Goal: Task Accomplishment & Management: Use online tool/utility

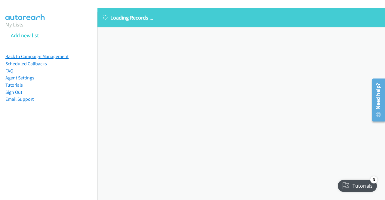
click at [55, 56] on link "Back to Campaign Management" at bounding box center [36, 57] width 63 height 6
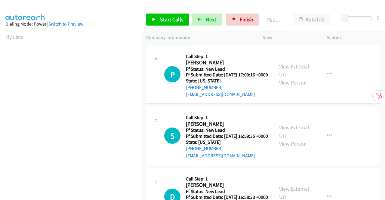
click at [291, 69] on link "View External Url" at bounding box center [294, 70] width 30 height 15
click at [289, 137] on link "View External Url" at bounding box center [294, 131] width 30 height 15
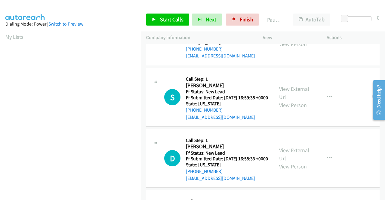
scroll to position [60, 0]
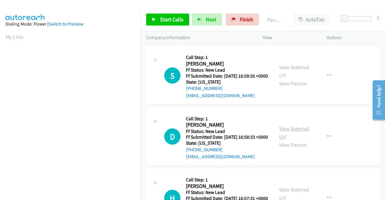
click at [299, 140] on link "View External Url" at bounding box center [294, 132] width 30 height 15
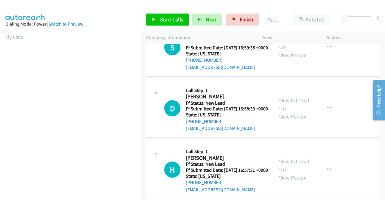
scroll to position [120, 0]
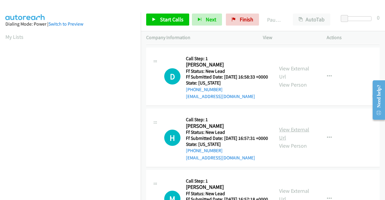
click at [284, 141] on link "View External Url" at bounding box center [294, 133] width 30 height 15
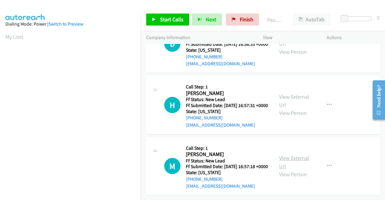
click at [295, 155] on link "View External Url" at bounding box center [294, 162] width 30 height 15
click at [161, 15] on link "Start Calls" at bounding box center [167, 20] width 43 height 12
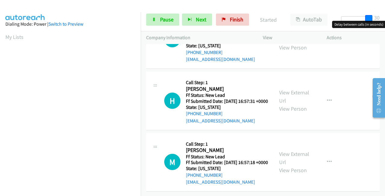
drag, startPoint x: 345, startPoint y: 17, endPoint x: 385, endPoint y: 16, distance: 40.1
click at [385, 16] on div "Start Calls Pause Next Finish Started AutoTab AutoTab 30" at bounding box center [263, 19] width 245 height 23
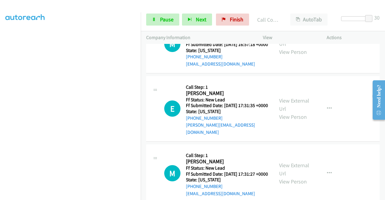
scroll to position [332, 0]
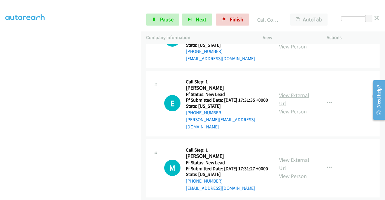
click at [291, 107] on link "View External Url" at bounding box center [294, 99] width 30 height 15
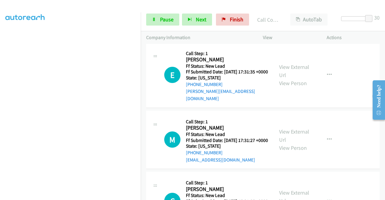
scroll to position [393, 0]
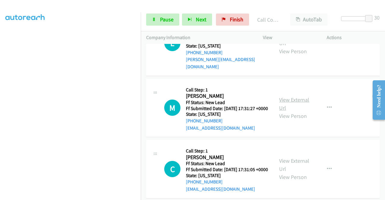
click at [294, 111] on link "View External Url" at bounding box center [294, 103] width 30 height 15
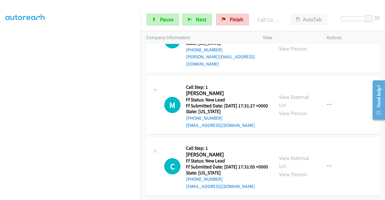
scroll to position [439, 0]
click at [292, 155] on link "View External Url" at bounding box center [294, 162] width 30 height 15
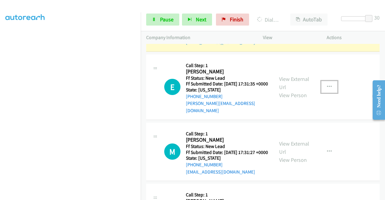
click at [327, 89] on icon "button" at bounding box center [329, 87] width 5 height 5
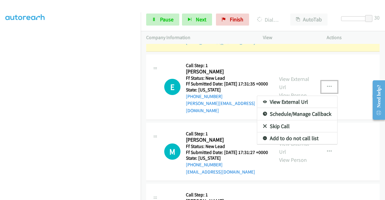
click at [278, 133] on link "Skip Call" at bounding box center [298, 126] width 80 height 12
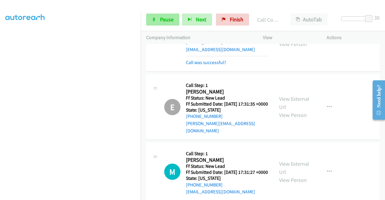
scroll to position [385, 0]
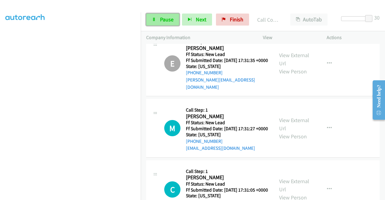
click at [155, 16] on link "Pause" at bounding box center [162, 20] width 33 height 12
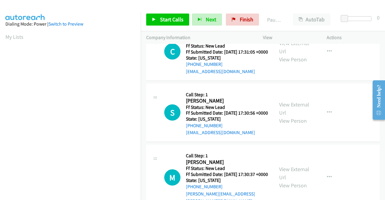
scroll to position [90, 0]
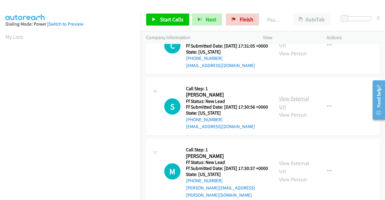
click at [293, 110] on link "View External Url" at bounding box center [294, 102] width 30 height 15
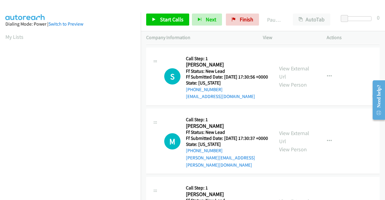
scroll to position [151, 0]
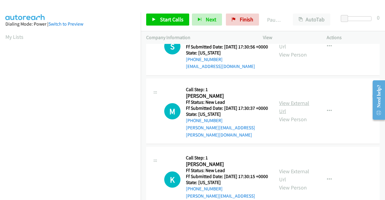
click at [298, 115] on link "View External Url" at bounding box center [294, 107] width 30 height 15
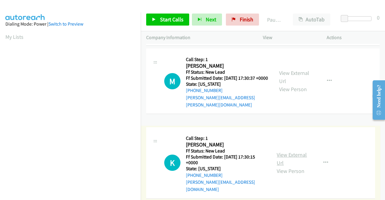
scroll to position [187, 0]
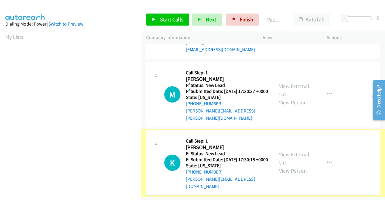
click at [292, 151] on link "View External Url" at bounding box center [294, 158] width 30 height 15
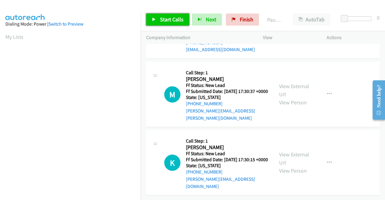
click at [171, 19] on span "Start Calls" at bounding box center [171, 19] width 23 height 7
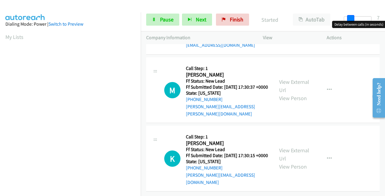
drag, startPoint x: 347, startPoint y: 19, endPoint x: 385, endPoint y: 16, distance: 38.3
click at [385, 16] on div "Start Calls Pause Next Finish Started AutoTab AutoTab 7" at bounding box center [263, 19] width 245 height 23
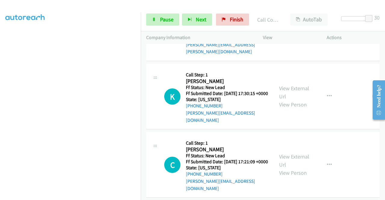
scroll to position [332, 0]
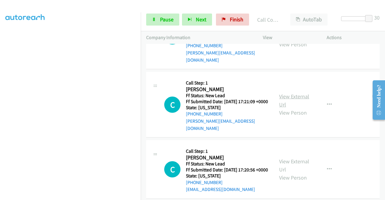
click at [293, 108] on link "View External Url" at bounding box center [294, 100] width 30 height 15
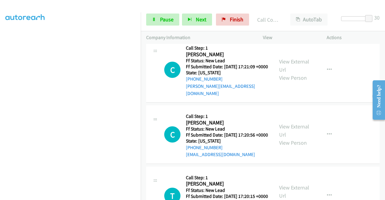
scroll to position [393, 0]
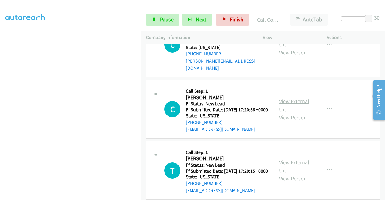
click at [291, 113] on link "View External Url" at bounding box center [294, 105] width 30 height 15
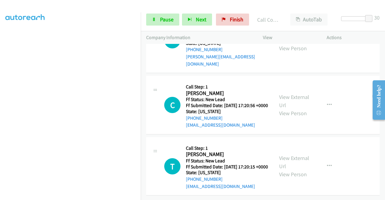
scroll to position [426, 0]
click at [289, 155] on link "View External Url" at bounding box center [294, 162] width 30 height 15
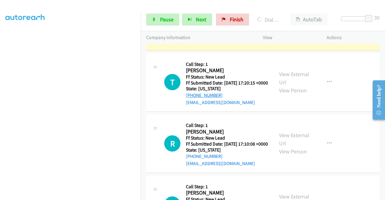
scroll to position [572, 0]
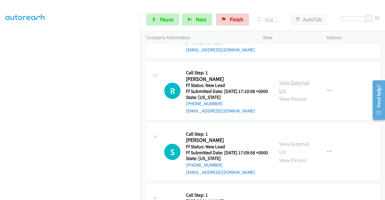
click at [296, 94] on link "View External Url" at bounding box center [294, 86] width 30 height 15
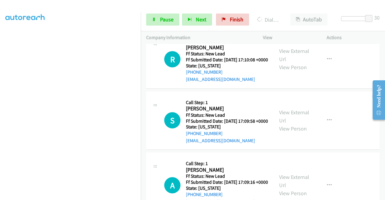
scroll to position [632, 0]
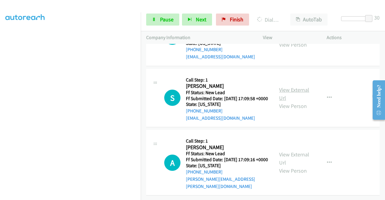
click at [295, 101] on link "View External Url" at bounding box center [294, 93] width 30 height 15
click at [279, 151] on link "View External Url" at bounding box center [294, 158] width 30 height 15
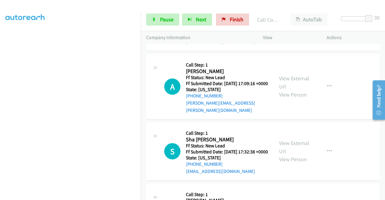
scroll to position [799, 0]
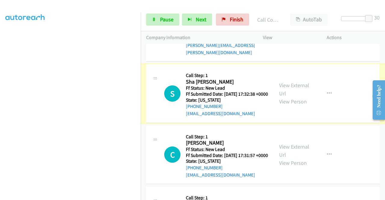
click at [293, 97] on link "View External Url" at bounding box center [294, 89] width 30 height 15
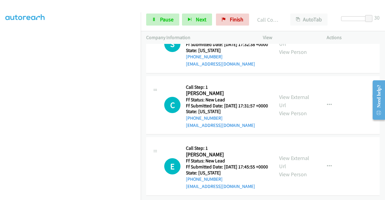
scroll to position [889, 0]
click at [291, 101] on link "View External Url" at bounding box center [294, 101] width 30 height 15
click at [290, 155] on link "View External Url" at bounding box center [294, 162] width 30 height 15
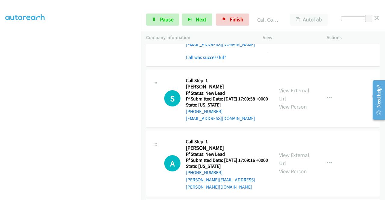
scroll to position [725, 0]
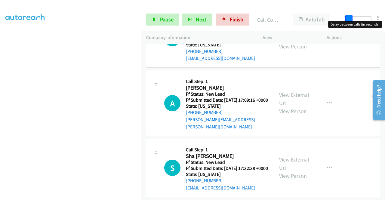
drag, startPoint x: 369, startPoint y: 15, endPoint x: 339, endPoint y: 24, distance: 31.4
click at [344, 21] on body "Start Calls Pause Next Finish Call Completed AutoTab AutoTab 5 Company Informat…" at bounding box center [192, 14] width 385 height 29
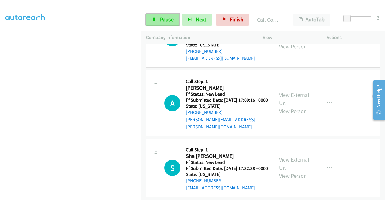
click at [155, 20] on icon at bounding box center [154, 20] width 4 height 4
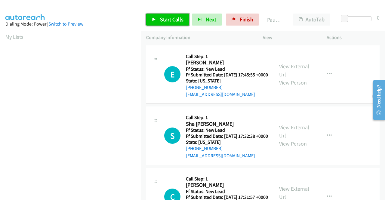
click at [169, 20] on span "Start Calls" at bounding box center [171, 19] width 23 height 7
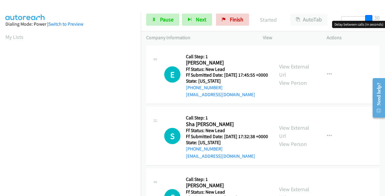
drag, startPoint x: 348, startPoint y: 18, endPoint x: 383, endPoint y: 15, distance: 35.4
click at [383, 15] on div "Start Calls Pause Next Finish Started AutoTab AutoTab 30" at bounding box center [263, 19] width 245 height 23
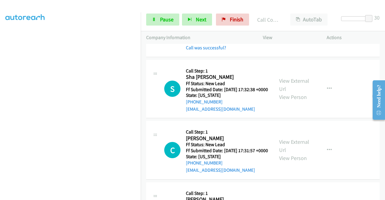
scroll to position [60, 0]
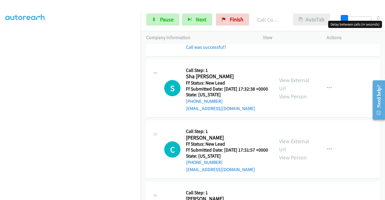
drag, startPoint x: 373, startPoint y: 16, endPoint x: 322, endPoint y: 21, distance: 50.9
click at [338, 21] on body "Start Calls Pause Next Finish Call Completed AutoTab AutoTab 0 Company Informat…" at bounding box center [192, 14] width 385 height 29
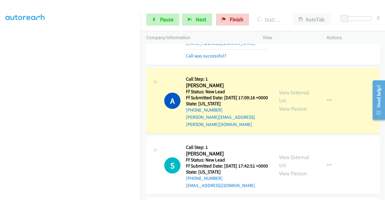
scroll to position [271, 0]
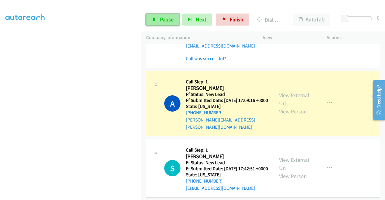
click at [162, 17] on span "Pause" at bounding box center [167, 19] width 14 height 7
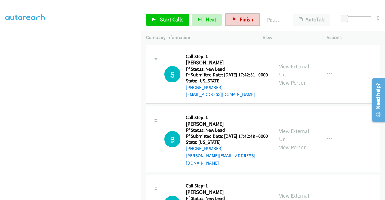
drag, startPoint x: 242, startPoint y: 18, endPoint x: 240, endPoint y: 29, distance: 11.0
click at [242, 18] on span "Finish" at bounding box center [247, 19] width 14 height 7
click at [298, 70] on link "View External Url" at bounding box center [294, 70] width 30 height 15
click at [289, 138] on link "View External Url" at bounding box center [294, 135] width 30 height 15
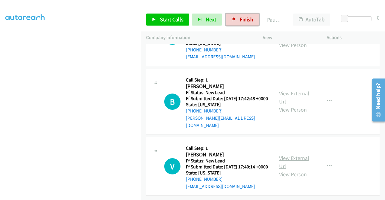
click at [297, 155] on link "View External Url" at bounding box center [294, 162] width 30 height 15
click at [164, 23] on link "Start Calls" at bounding box center [167, 20] width 43 height 12
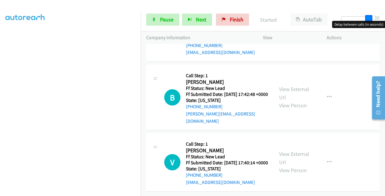
drag, startPoint x: 345, startPoint y: 19, endPoint x: 385, endPoint y: 17, distance: 40.1
click at [385, 17] on div "Start Calls Pause Next Finish Started AutoTab AutoTab 30" at bounding box center [263, 19] width 245 height 23
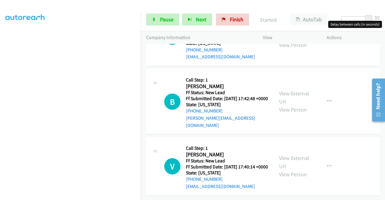
scroll to position [0, 0]
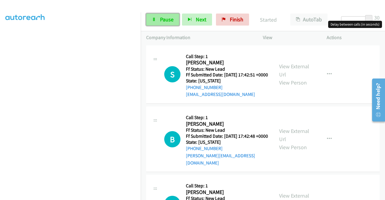
click at [163, 20] on span "Pause" at bounding box center [167, 19] width 14 height 7
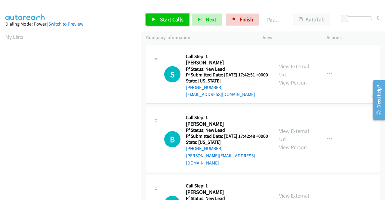
click at [169, 17] on span "Start Calls" at bounding box center [171, 19] width 23 height 7
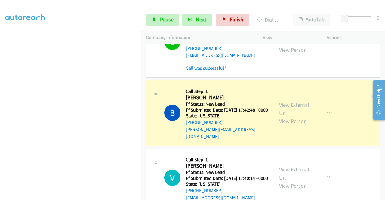
scroll to position [60, 0]
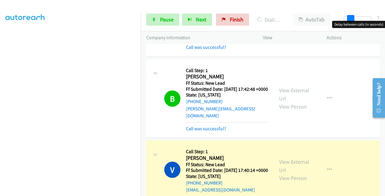
drag, startPoint x: 344, startPoint y: 16, endPoint x: 385, endPoint y: 29, distance: 43.4
click at [385, 29] on div "Start Calls Pause Next Finish Dialing [PERSON_NAME] AutoTab AutoTab 7" at bounding box center [263, 19] width 245 height 23
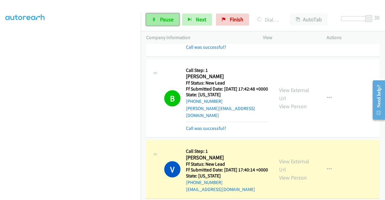
click at [162, 20] on span "Pause" at bounding box center [167, 19] width 14 height 7
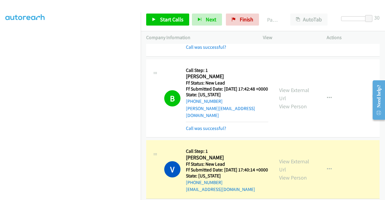
scroll to position [137, 0]
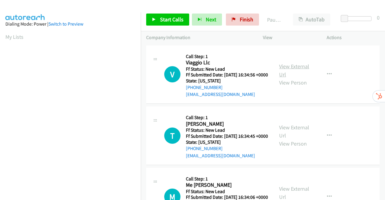
click at [294, 70] on link "View External Url" at bounding box center [294, 70] width 30 height 15
click at [301, 138] on link "View External Url" at bounding box center [294, 131] width 30 height 15
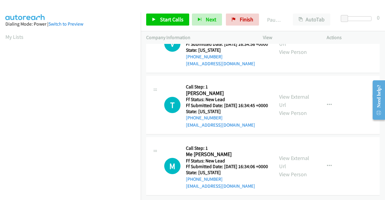
scroll to position [52, 0]
click at [298, 155] on link "View External Url" at bounding box center [294, 162] width 30 height 15
click at [165, 19] on span "Start Calls" at bounding box center [171, 19] width 23 height 7
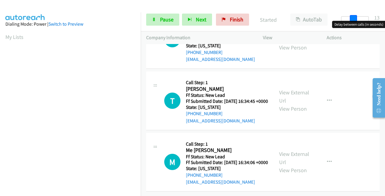
drag, startPoint x: 342, startPoint y: 16, endPoint x: 385, endPoint y: 14, distance: 42.8
click at [385, 14] on div "Start Calls Pause Next Finish Started AutoTab AutoTab 13" at bounding box center [263, 19] width 245 height 23
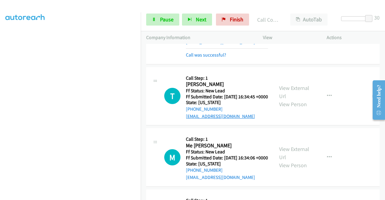
scroll to position [143, 0]
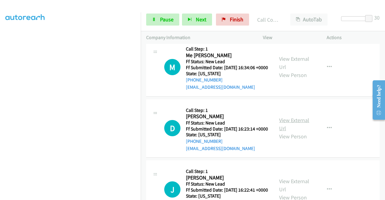
click at [293, 132] on link "View External Url" at bounding box center [294, 124] width 30 height 15
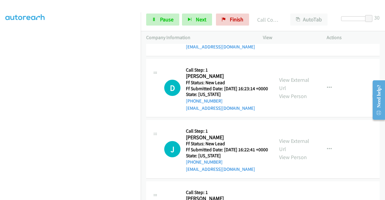
scroll to position [233, 0]
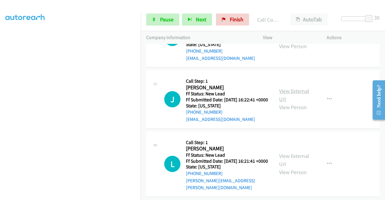
click at [297, 103] on link "View External Url" at bounding box center [294, 95] width 30 height 15
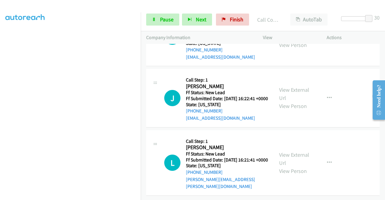
scroll to position [267, 0]
click at [292, 151] on link "View External Url" at bounding box center [294, 158] width 30 height 15
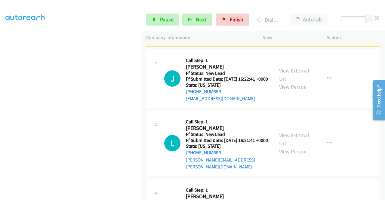
scroll to position [292, 0]
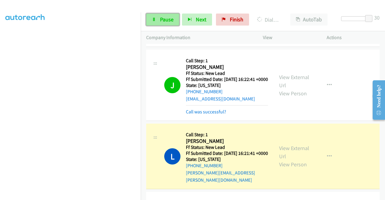
click at [158, 23] on link "Pause" at bounding box center [162, 20] width 33 height 12
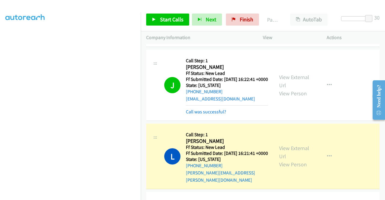
scroll to position [137, 0]
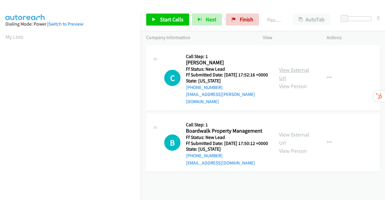
click at [290, 69] on link "View External Url" at bounding box center [294, 74] width 30 height 15
click at [295, 138] on link "View External Url" at bounding box center [294, 138] width 30 height 15
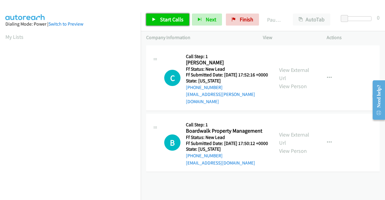
click at [157, 20] on link "Start Calls" at bounding box center [167, 20] width 43 height 12
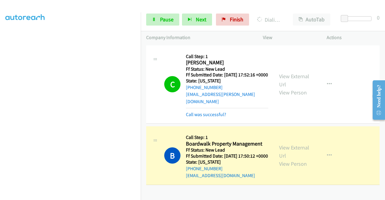
scroll to position [137, 0]
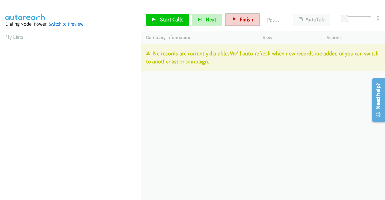
click at [241, 19] on span "Finish" at bounding box center [247, 19] width 14 height 7
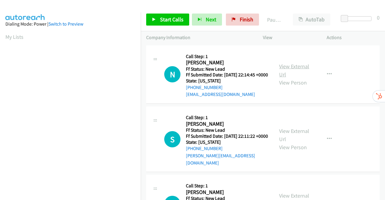
click at [299, 70] on link "View External Url" at bounding box center [294, 70] width 30 height 15
click at [297, 138] on link "View External Url" at bounding box center [294, 135] width 30 height 15
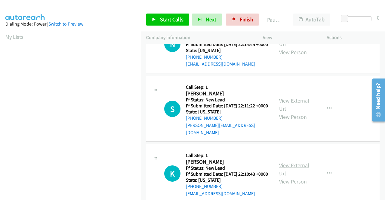
scroll to position [60, 0]
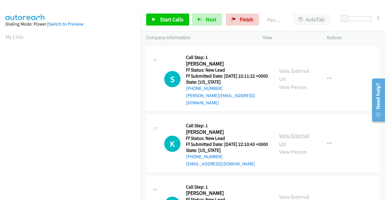
click at [295, 144] on link "View External Url" at bounding box center [294, 139] width 30 height 15
click at [161, 19] on span "Start Calls" at bounding box center [171, 19] width 23 height 7
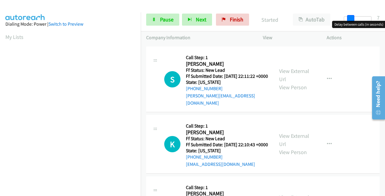
drag, startPoint x: 352, startPoint y: 17, endPoint x: 384, endPoint y: 17, distance: 31.9
click at [384, 17] on div "Start Calls Pause Next Finish Started AutoTab AutoTab 7" at bounding box center [263, 19] width 245 height 23
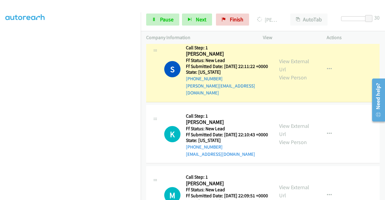
scroll to position [181, 0]
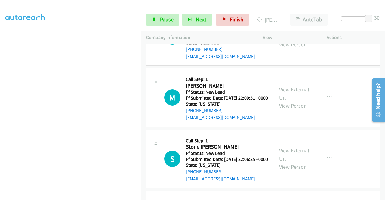
click at [290, 101] on link "View External Url" at bounding box center [294, 93] width 30 height 15
click at [287, 162] on link "View External Url" at bounding box center [294, 154] width 30 height 15
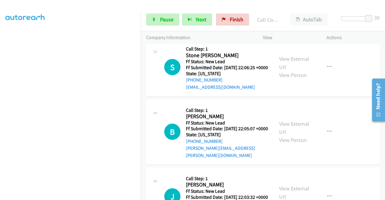
scroll to position [320, 0]
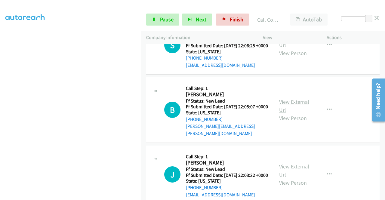
click at [299, 114] on link "View External Url" at bounding box center [294, 105] width 30 height 15
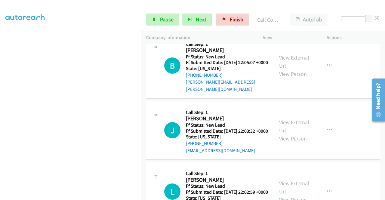
scroll to position [380, 0]
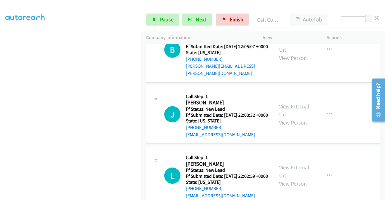
click at [299, 118] on link "View External Url" at bounding box center [294, 110] width 30 height 15
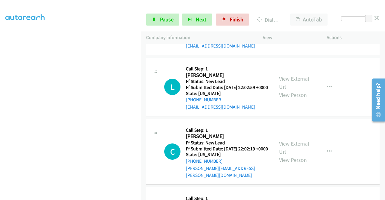
scroll to position [471, 0]
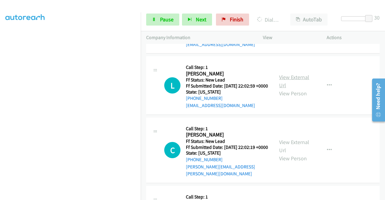
click at [299, 89] on link "View External Url" at bounding box center [294, 81] width 30 height 15
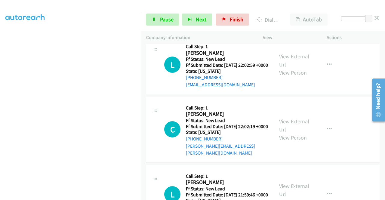
scroll to position [501, 0]
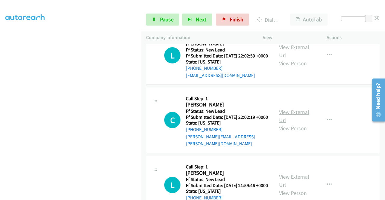
click at [292, 124] on link "View External Url" at bounding box center [294, 116] width 30 height 15
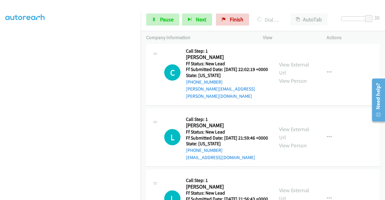
scroll to position [617, 0]
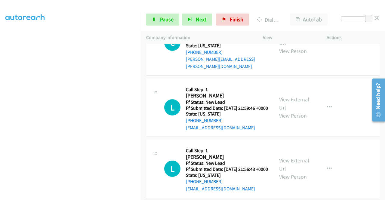
click at [299, 111] on link "View External Url" at bounding box center [294, 103] width 30 height 15
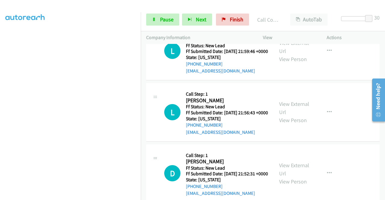
scroll to position [702, 0]
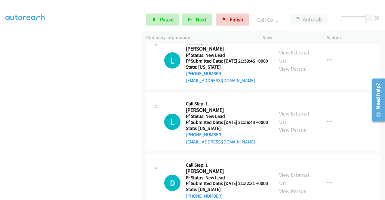
click at [302, 125] on link "View External Url" at bounding box center [294, 117] width 30 height 15
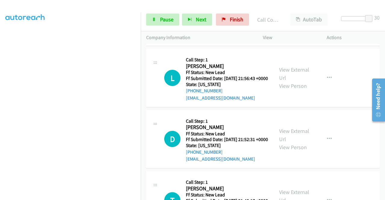
scroll to position [793, 0]
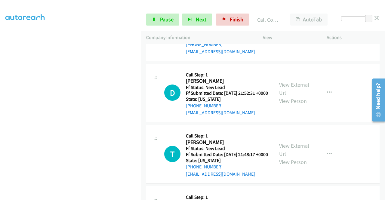
click at [286, 96] on link "View External Url" at bounding box center [294, 88] width 30 height 15
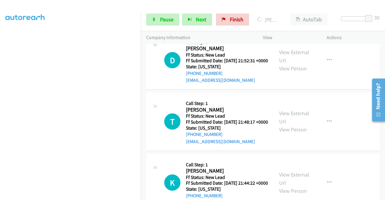
scroll to position [853, 0]
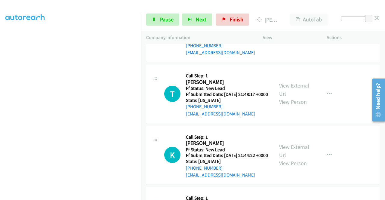
click at [289, 97] on link "View External Url" at bounding box center [294, 89] width 30 height 15
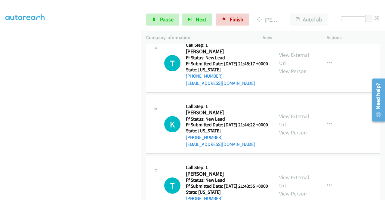
scroll to position [943, 0]
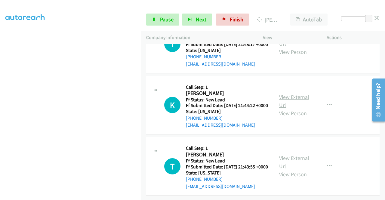
click at [286, 109] on link "View External Url" at bounding box center [294, 101] width 30 height 15
click at [287, 155] on link "View External Url" at bounding box center [294, 162] width 30 height 15
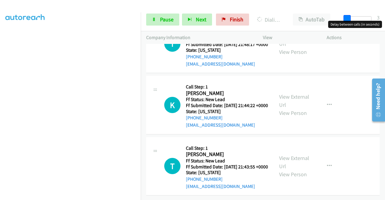
drag, startPoint x: 372, startPoint y: 19, endPoint x: 277, endPoint y: 19, distance: 94.9
click at [278, 19] on div "Start Calls Pause Next Finish Dialing Laura Fuentes AutoTab AutoTab 3" at bounding box center [263, 19] width 245 height 23
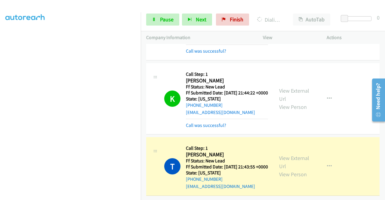
scroll to position [1036, 0]
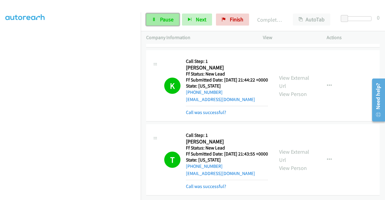
click at [161, 20] on span "Pause" at bounding box center [167, 19] width 14 height 7
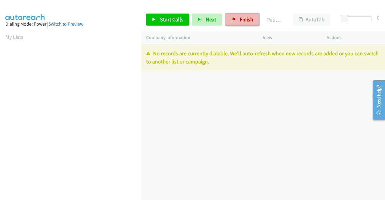
click at [242, 18] on span "Finish" at bounding box center [247, 19] width 14 height 7
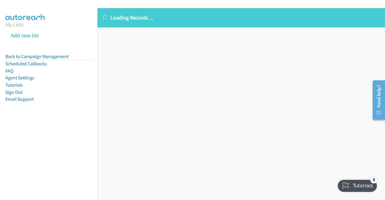
drag, startPoint x: 58, startPoint y: 59, endPoint x: 80, endPoint y: 47, distance: 24.8
click at [58, 59] on link "Back to Campaign Management" at bounding box center [36, 57] width 63 height 6
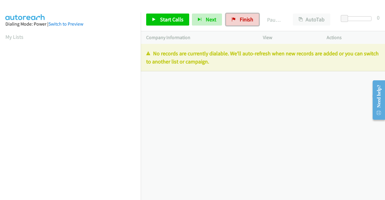
click at [242, 19] on span "Finish" at bounding box center [247, 19] width 14 height 7
